Goal: Information Seeking & Learning: Learn about a topic

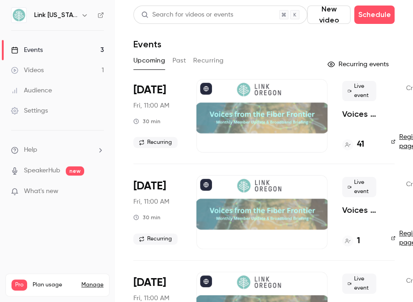
click at [253, 113] on div at bounding box center [261, 116] width 131 height 74
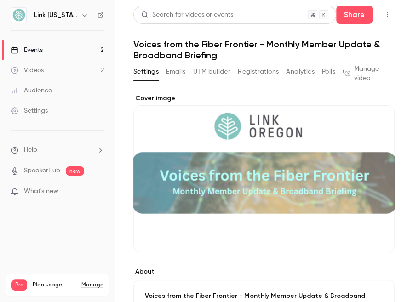
click at [54, 48] on link "Events 2" at bounding box center [57, 50] width 115 height 20
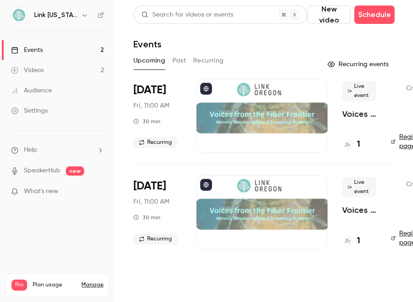
click at [184, 57] on button "Past" at bounding box center [178, 60] width 13 height 15
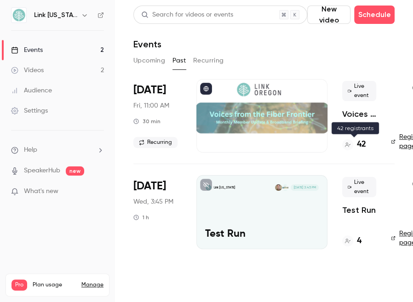
click at [364, 148] on h4 "42" at bounding box center [360, 144] width 9 height 12
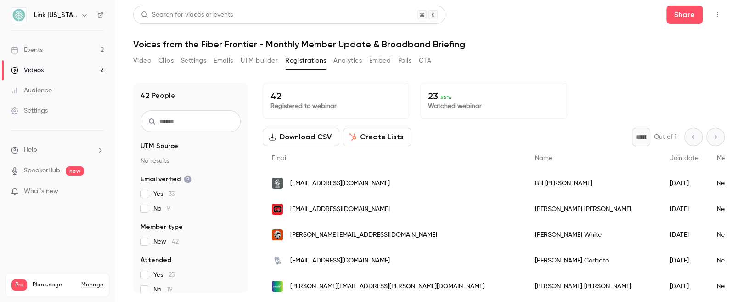
click at [411, 102] on p "Watched webinar" at bounding box center [493, 106] width 131 height 9
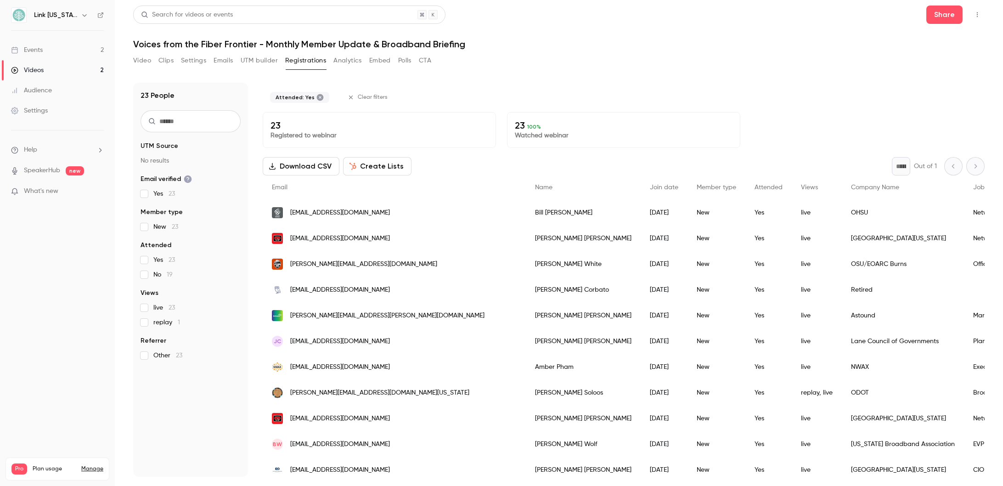
click at [353, 64] on button "Analytics" at bounding box center [348, 60] width 28 height 15
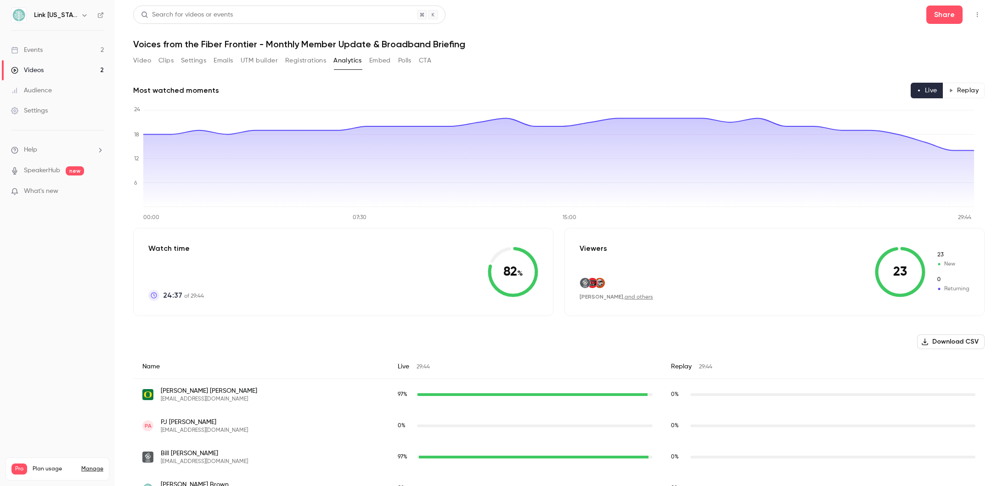
click at [40, 48] on div "Events" at bounding box center [27, 49] width 32 height 9
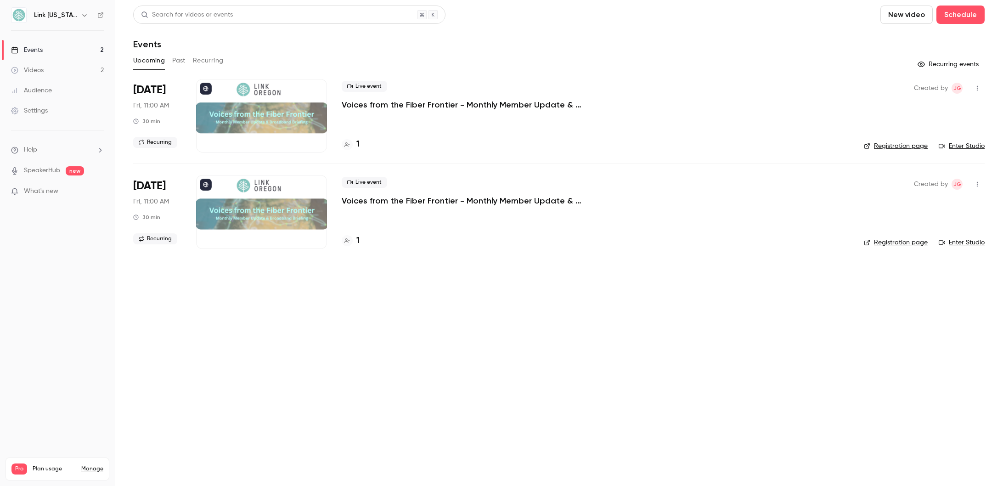
click at [35, 92] on div "Audience" at bounding box center [31, 90] width 41 height 9
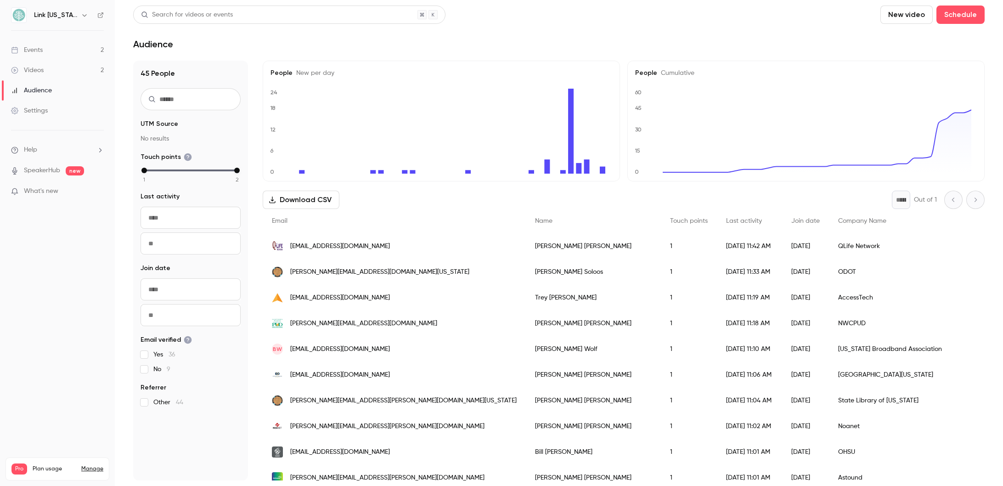
click at [74, 52] on link "Events 2" at bounding box center [57, 50] width 115 height 20
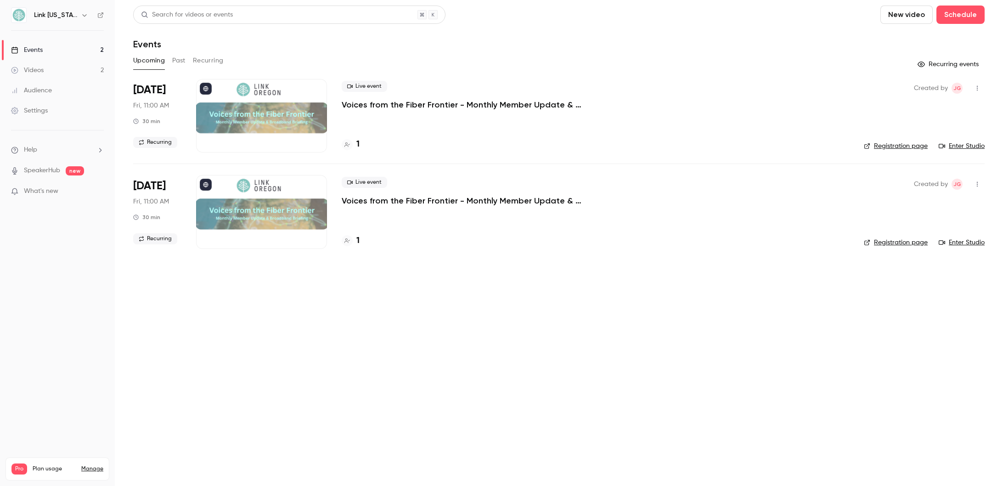
click at [175, 61] on button "Past" at bounding box center [178, 60] width 13 height 15
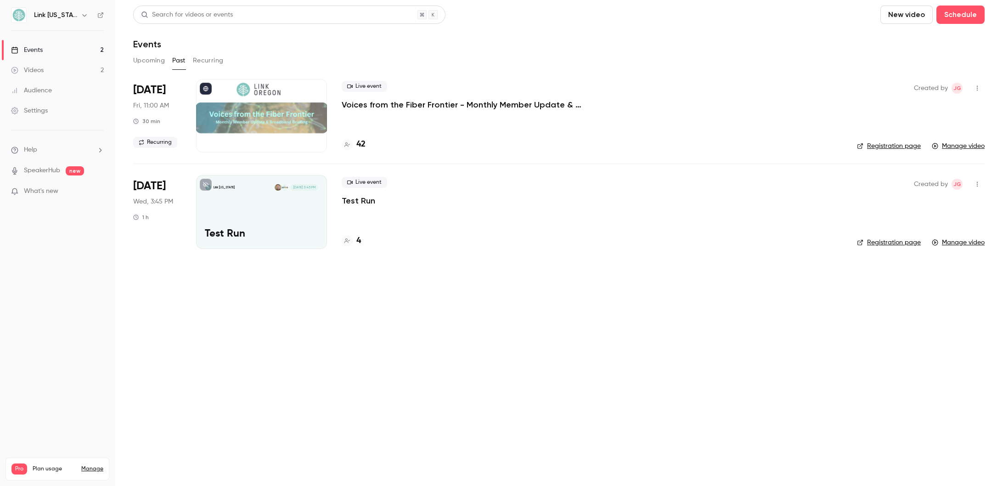
click at [249, 116] on div at bounding box center [261, 116] width 131 height 74
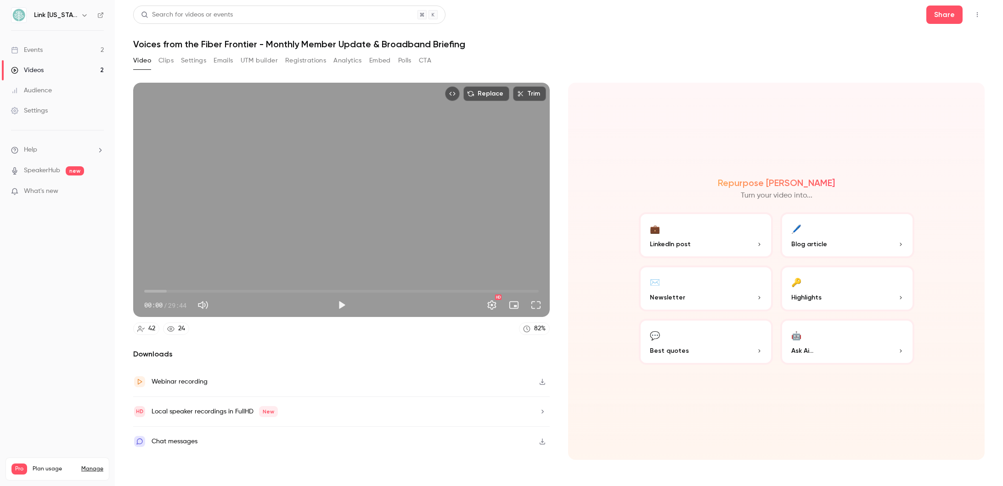
click at [253, 300] on div "Chat messages" at bounding box center [341, 441] width 417 height 29
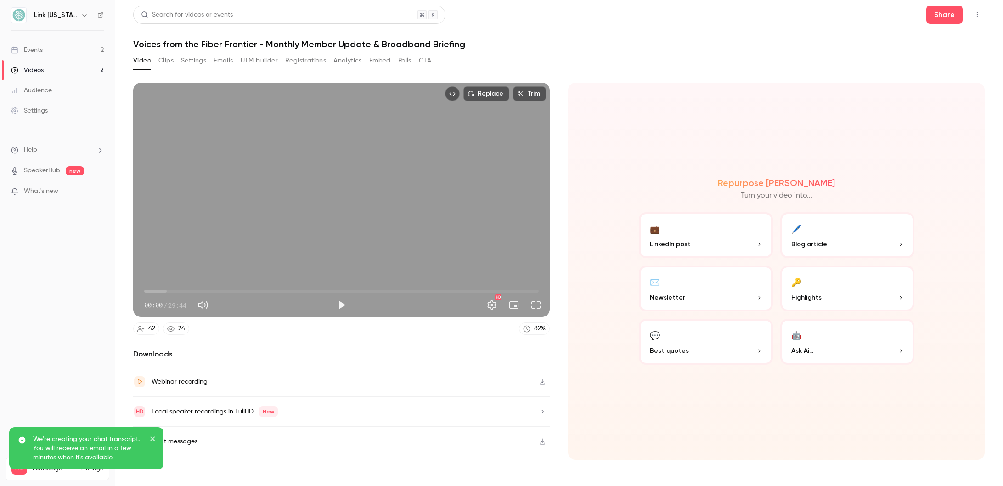
click at [384, 300] on div "Replace Trim 00:00 00:00 / 29:44 HD 42 24 82 % Downloads Webinar recording Loca…" at bounding box center [341, 271] width 417 height 377
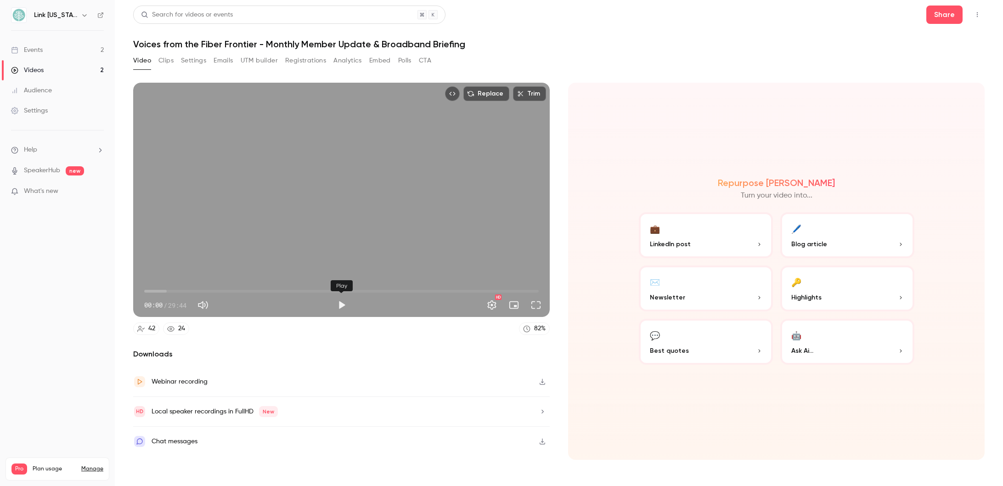
click at [340, 300] on button "Play" at bounding box center [342, 305] width 18 height 18
click at [169, 290] on span "01:14" at bounding box center [341, 291] width 395 height 15
click at [198, 291] on span "03:24" at bounding box center [341, 291] width 395 height 15
click at [219, 292] on span "05:38" at bounding box center [341, 291] width 395 height 15
click at [283, 236] on div "Replace Trim 05:54 05:54 / 29:44 HD" at bounding box center [341, 200] width 417 height 234
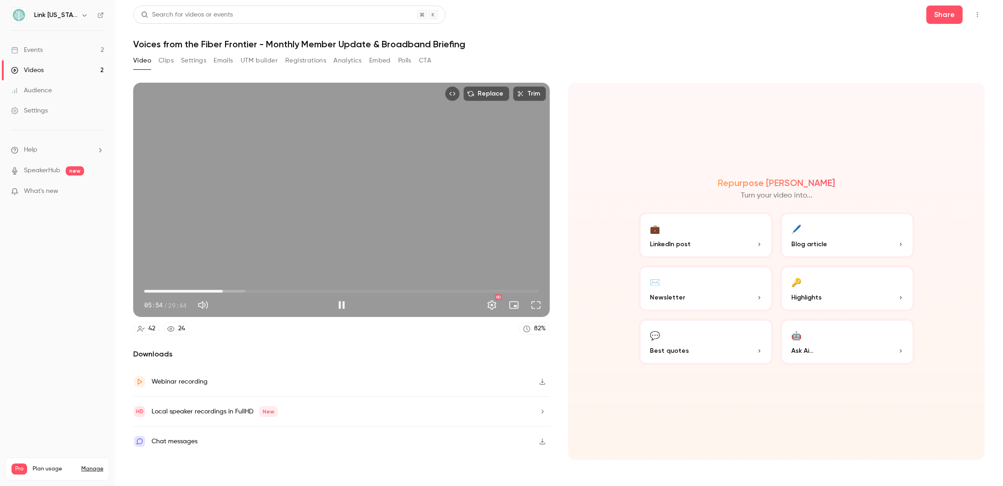
type input "*****"
click at [226, 63] on button "Emails" at bounding box center [223, 60] width 19 height 15
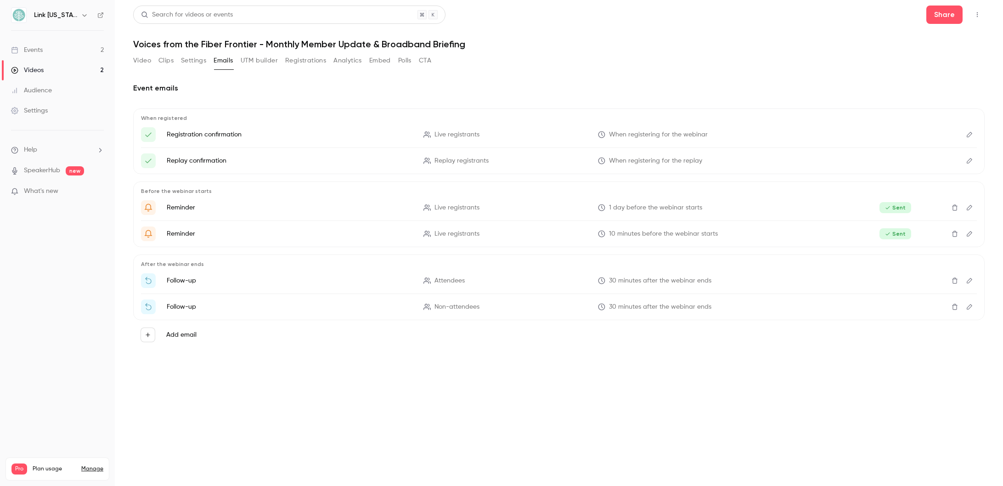
click at [411, 278] on icon "Edit" at bounding box center [969, 280] width 7 height 6
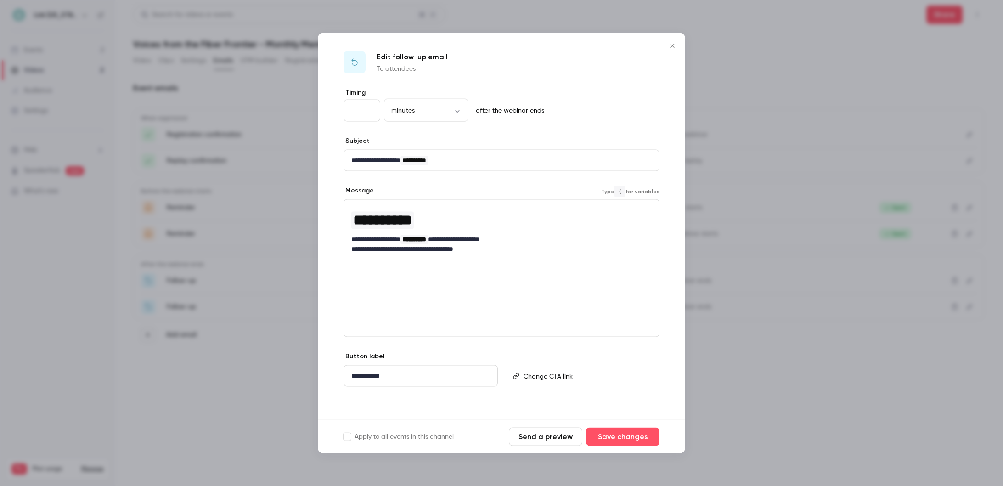
click at [411, 227] on h1 "**********" at bounding box center [501, 220] width 300 height 22
click at [411, 238] on p "**********" at bounding box center [501, 240] width 300 height 10
click at [392, 259] on p "**********" at bounding box center [501, 259] width 300 height 10
click at [411, 260] on p "**********" at bounding box center [501, 259] width 300 height 10
click at [407, 257] on p "**********" at bounding box center [501, 259] width 300 height 10
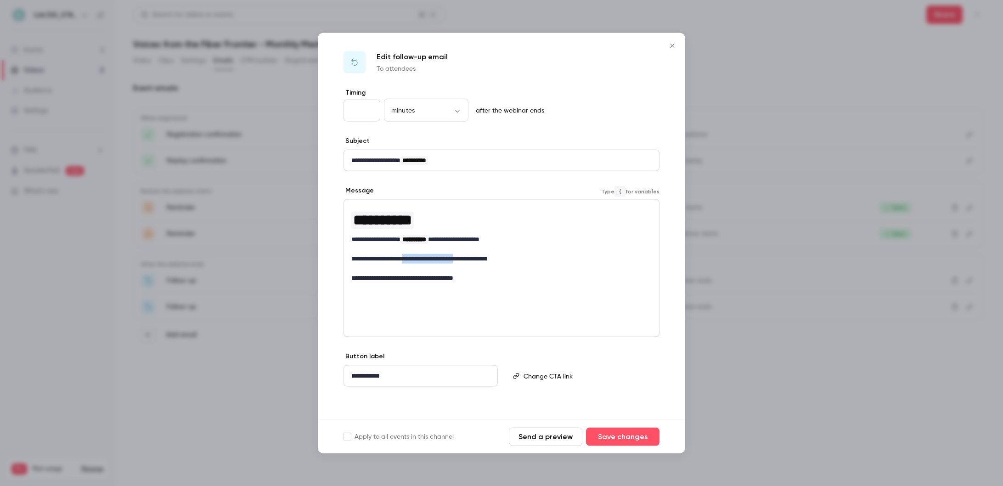
drag, startPoint x: 413, startPoint y: 259, endPoint x: 484, endPoint y: 260, distance: 70.8
click at [411, 260] on p "**********" at bounding box center [501, 259] width 300 height 10
copy p "**********"
click at [411, 274] on icon "link" at bounding box center [433, 275] width 6 height 6
type input "**********"
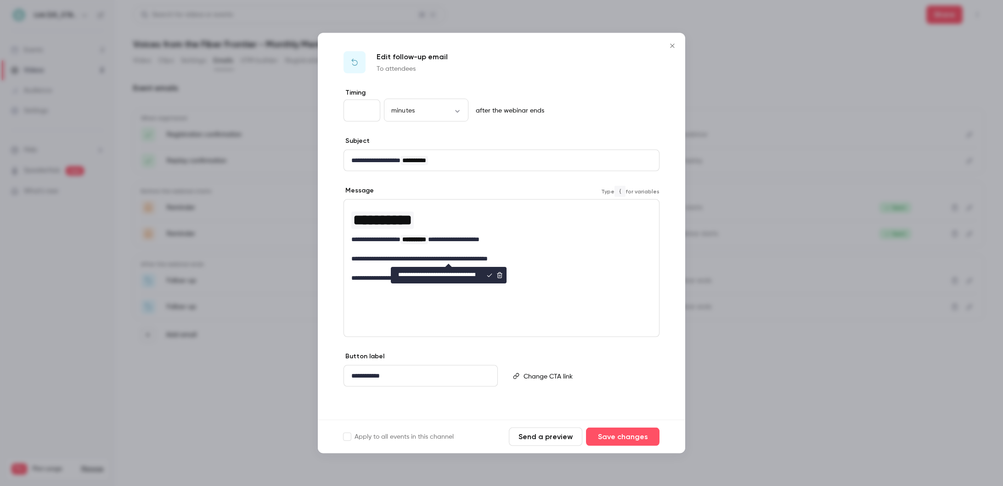
scroll to position [0, 27]
click at [411, 296] on div "**********" at bounding box center [502, 268] width 316 height 138
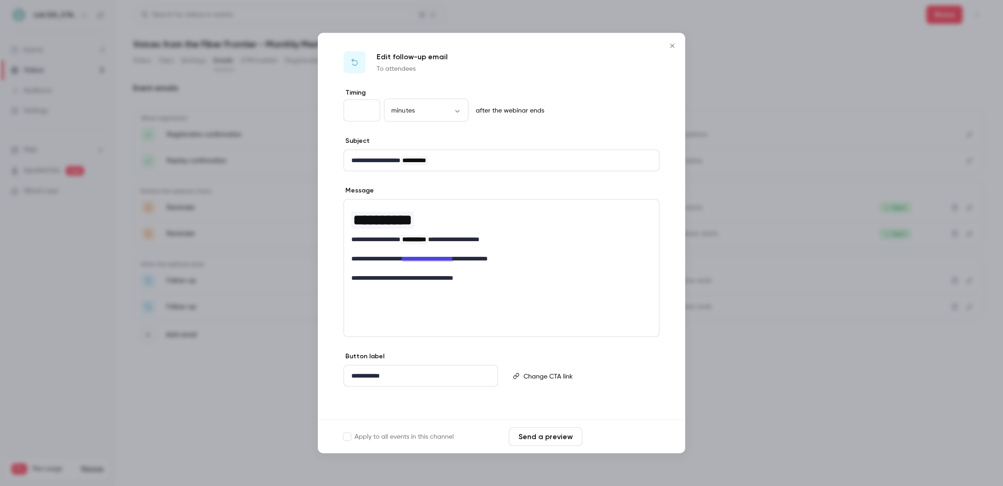
click at [411, 300] on button "Save changes" at bounding box center [623, 436] width 74 height 18
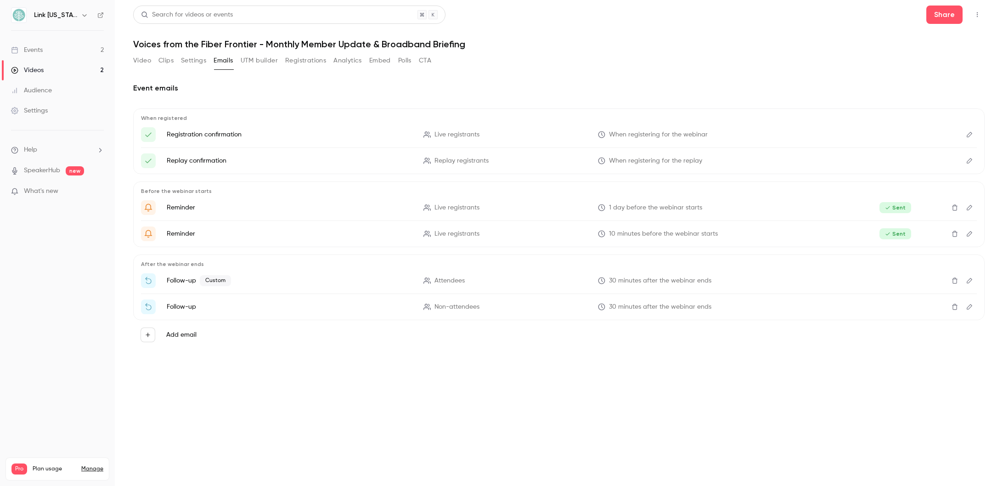
click at [71, 67] on link "Videos 2" at bounding box center [57, 70] width 115 height 20
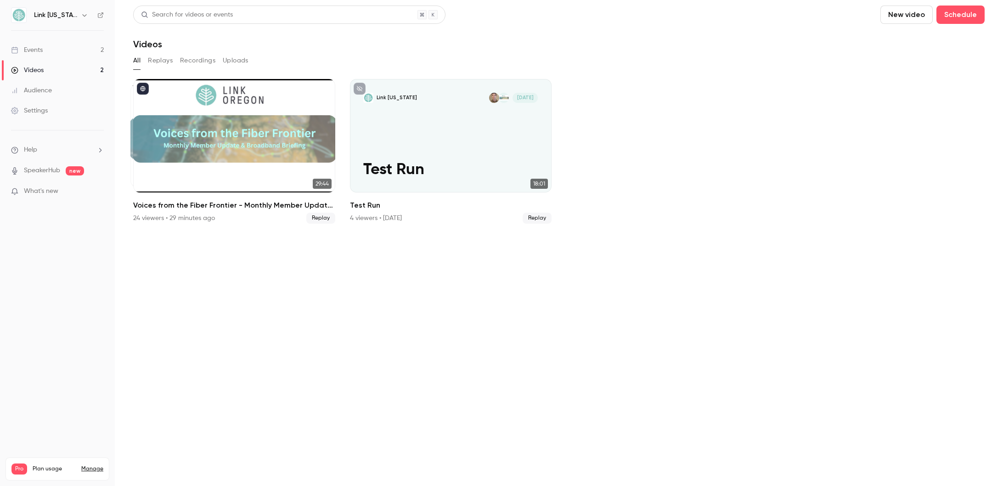
click at [73, 46] on link "Events 2" at bounding box center [57, 50] width 115 height 20
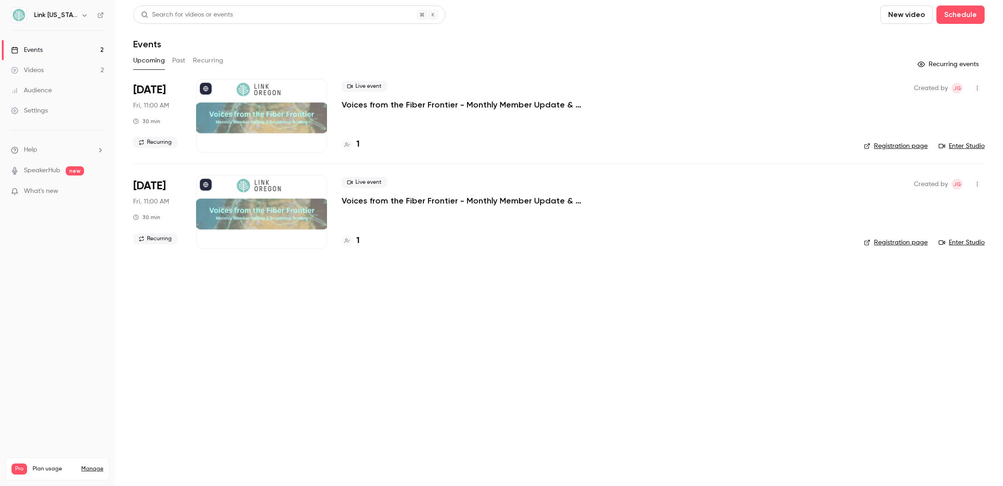
click at [65, 77] on link "Videos 2" at bounding box center [57, 70] width 115 height 20
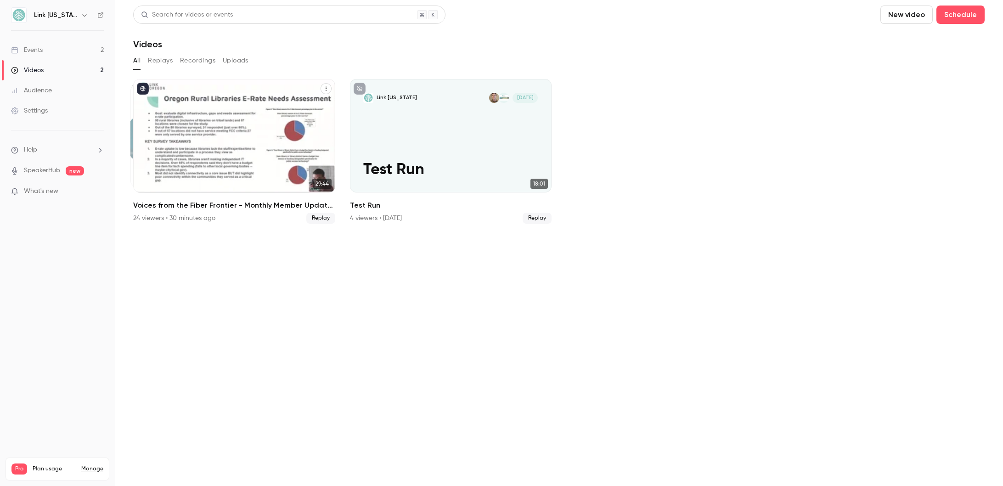
click at [219, 127] on div "Voices from the Fiber Frontier - Monthly Member Update & Broadband Briefing" at bounding box center [234, 135] width 202 height 113
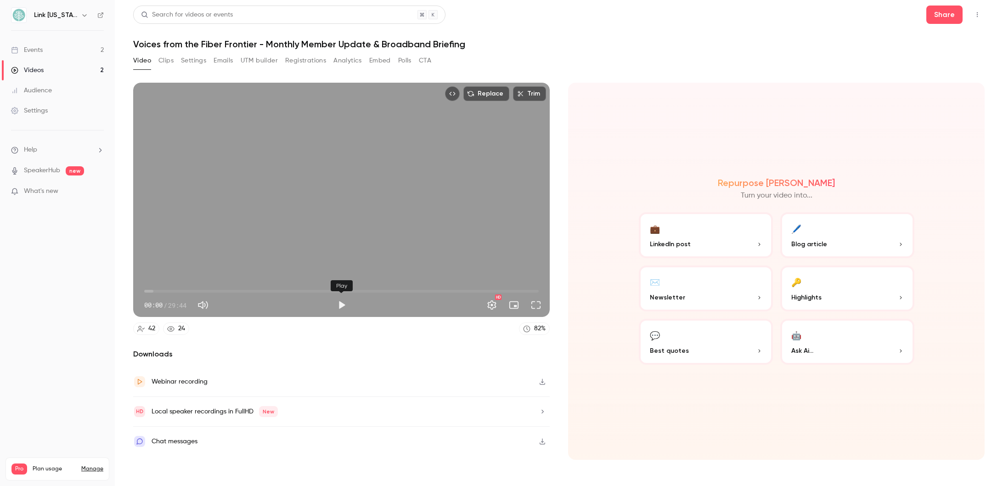
click at [344, 300] on button "Play" at bounding box center [342, 305] width 18 height 18
click at [274, 285] on span "09:47" at bounding box center [341, 291] width 395 height 15
click at [297, 292] on span "09:55" at bounding box center [341, 291] width 395 height 15
click at [311, 293] on span "11:34" at bounding box center [341, 291] width 395 height 15
click at [332, 288] on div "Pause" at bounding box center [342, 285] width 28 height 11
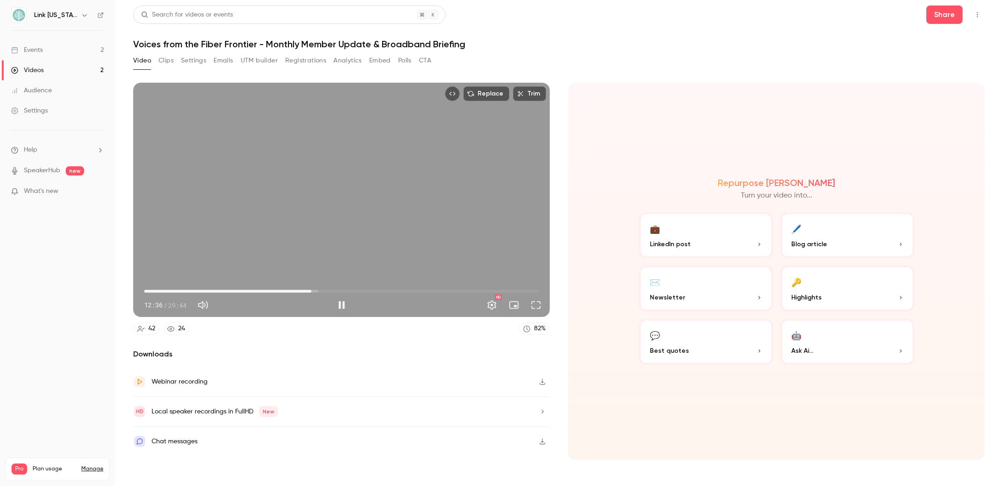
click at [328, 292] on span "12:36" at bounding box center [341, 291] width 395 height 15
click at [343, 292] on span "14:57" at bounding box center [341, 291] width 395 height 15
click at [357, 289] on span "16:03" at bounding box center [341, 291] width 395 height 15
click at [366, 293] on span "16:04" at bounding box center [341, 291] width 395 height 15
click at [373, 290] on span "17:12" at bounding box center [341, 291] width 395 height 15
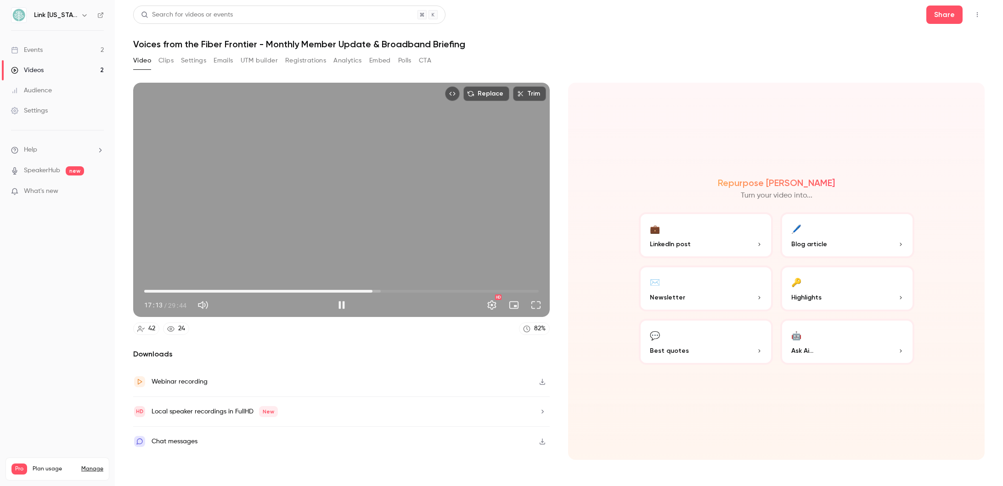
click at [379, 291] on span "17:13" at bounding box center [341, 291] width 395 height 15
click at [388, 289] on span "17:42" at bounding box center [341, 291] width 395 height 15
click at [396, 290] on span "18:23" at bounding box center [341, 291] width 395 height 15
click at [403, 292] on span "19:29" at bounding box center [341, 291] width 395 height 15
click at [410, 290] on span "19:30" at bounding box center [341, 291] width 395 height 15
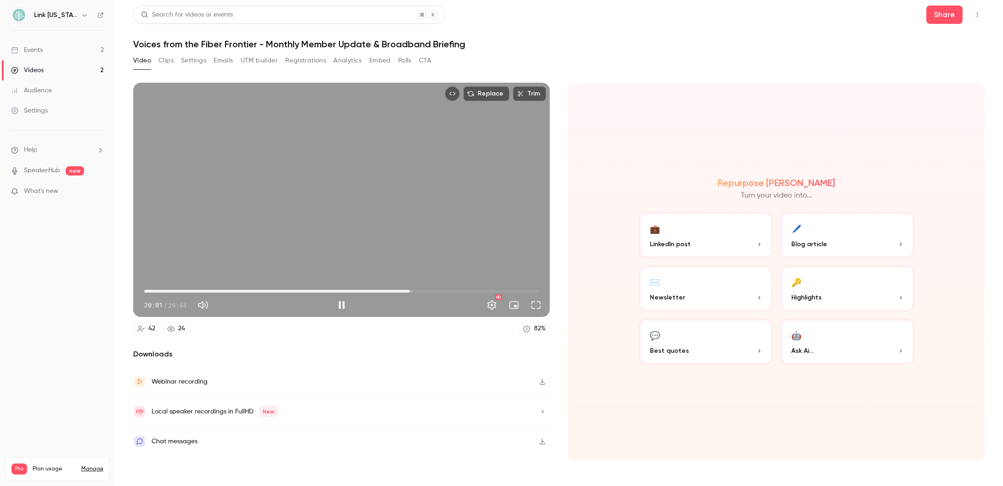
click at [411, 292] on span "20:01" at bounding box center [341, 291] width 395 height 15
click at [362, 290] on span "16:26" at bounding box center [341, 291] width 395 height 15
click at [349, 289] on span "15:26" at bounding box center [341, 291] width 395 height 15
click at [339, 290] on span "15:27" at bounding box center [341, 291] width 395 height 15
click at [345, 292] on span "14:39" at bounding box center [341, 291] width 395 height 15
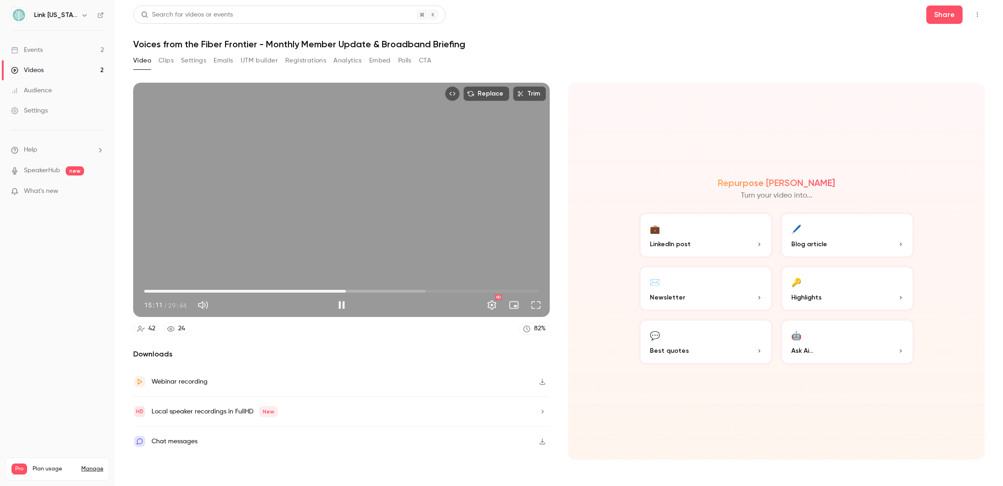
click at [368, 288] on span "15:11" at bounding box center [341, 291] width 395 height 15
click at [387, 292] on span "16:54" at bounding box center [341, 291] width 395 height 15
click at [403, 292] on span "19:29" at bounding box center [341, 291] width 395 height 15
click at [411, 289] on span "19:30" at bounding box center [341, 291] width 395 height 15
click at [411, 290] on span "20:34" at bounding box center [341, 291] width 395 height 15
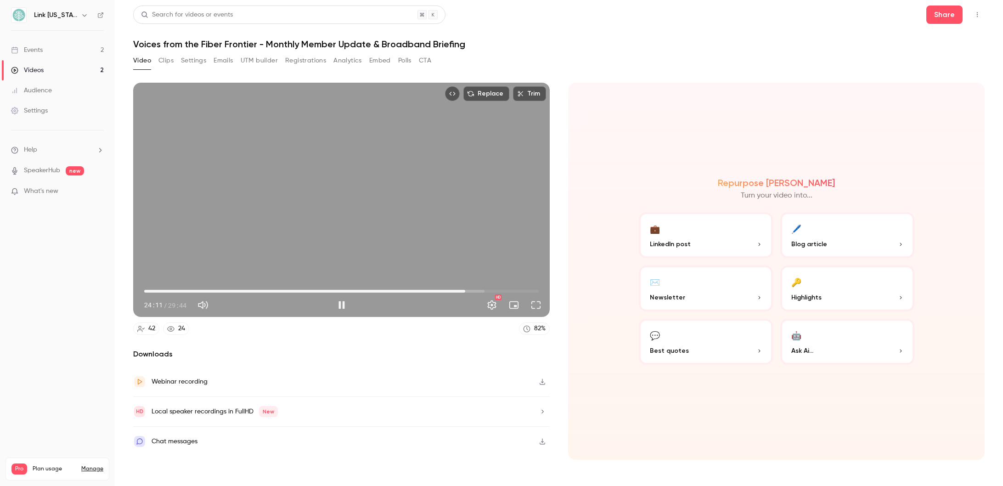
click at [411, 292] on span "24:11" at bounding box center [465, 291] width 3 height 3
click at [411, 290] on span "25:53" at bounding box center [341, 291] width 395 height 15
click at [411, 289] on span "26:29" at bounding box center [341, 291] width 395 height 15
click at [411, 291] on span "27:53" at bounding box center [341, 291] width 395 height 15
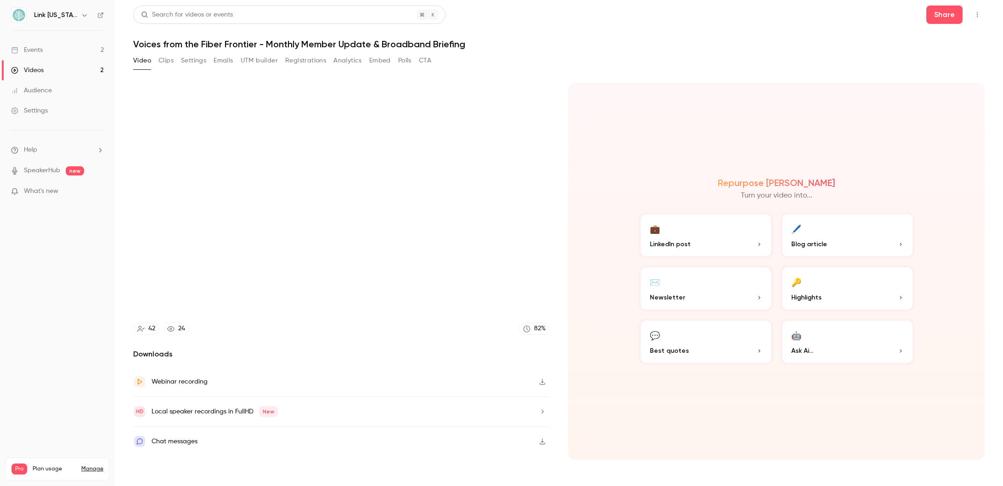
type input "******"
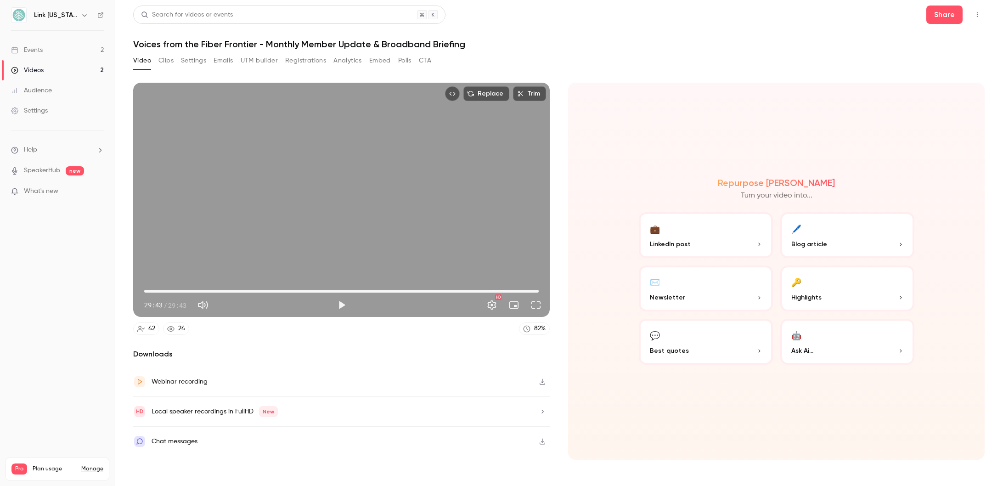
click at [71, 56] on link "Events 2" at bounding box center [57, 50] width 115 height 20
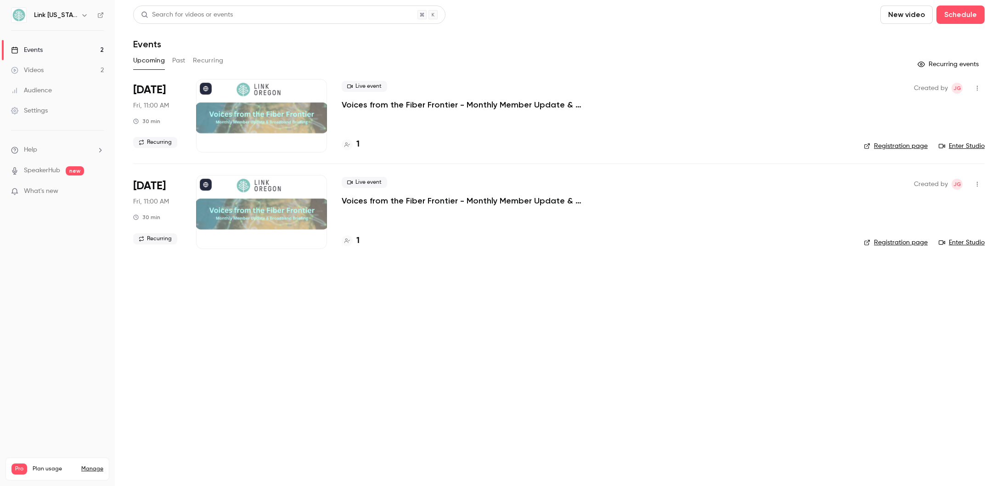
click at [177, 62] on button "Past" at bounding box center [178, 60] width 13 height 15
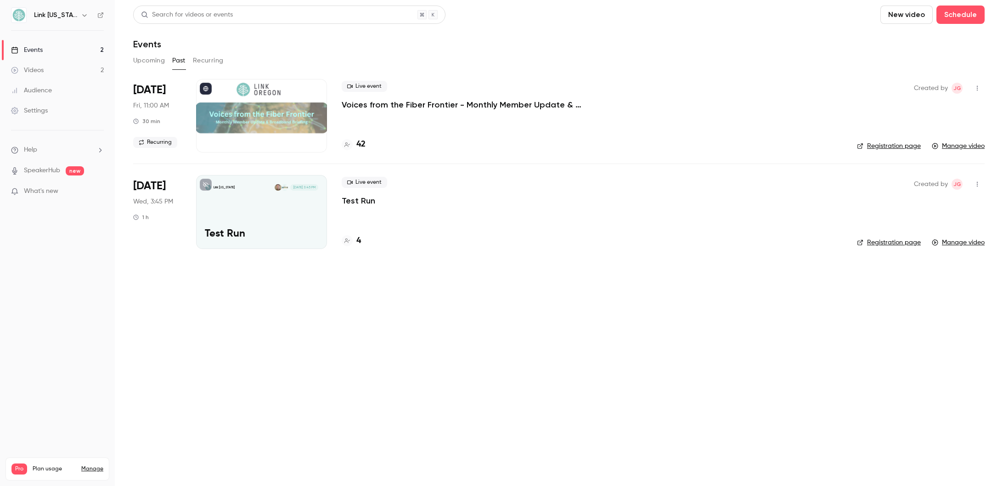
click at [411, 116] on div "Live event Voices from the Fiber Frontier - Monthly Member Update & Broadband B…" at bounding box center [592, 116] width 501 height 74
click at [411, 147] on link "Manage video" at bounding box center [958, 145] width 53 height 9
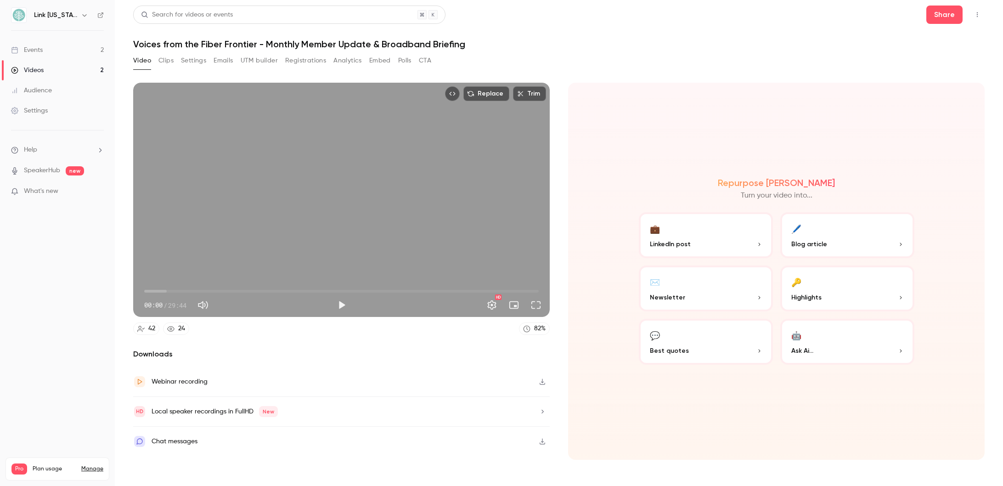
click at [373, 300] on div "Chat messages" at bounding box center [341, 441] width 417 height 29
